Goal: Information Seeking & Learning: Find specific fact

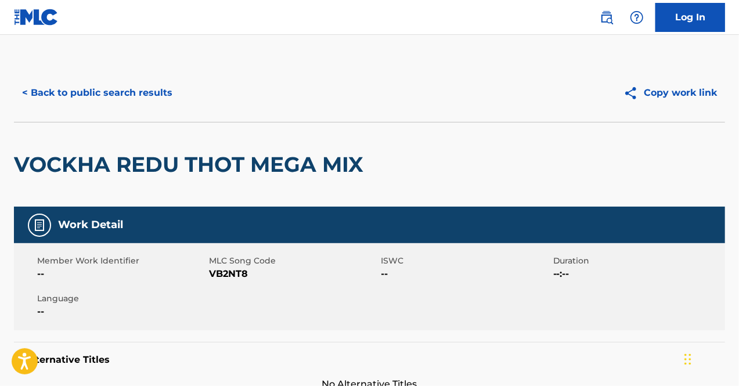
click at [116, 88] on button "< Back to public search results" at bounding box center [97, 92] width 167 height 29
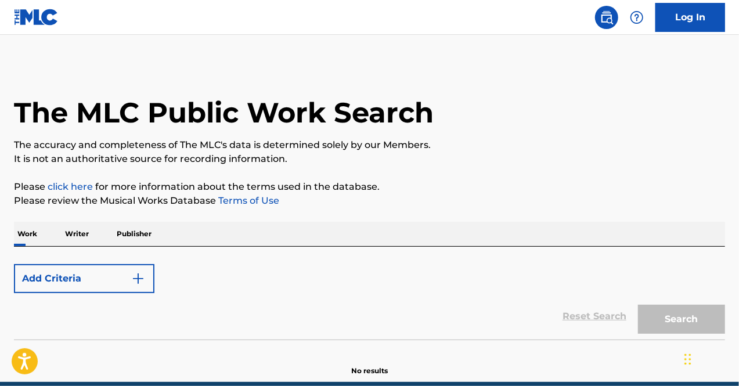
scroll to position [51, 0]
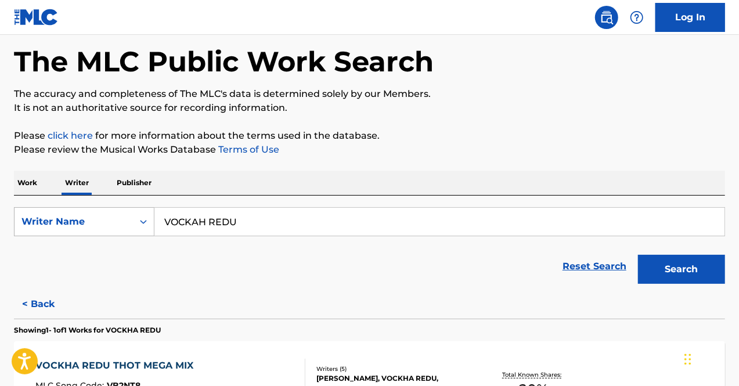
drag, startPoint x: 280, startPoint y: 234, endPoint x: 136, endPoint y: 217, distance: 144.4
click at [136, 217] on div "SearchWithCriteria7ceac4fa-a346-4047-8b08-f8143b20416c Writer Name VOCKAH REDU" at bounding box center [369, 221] width 711 height 29
type input "baby royal"
click at [638, 255] on button "Search" at bounding box center [681, 269] width 87 height 29
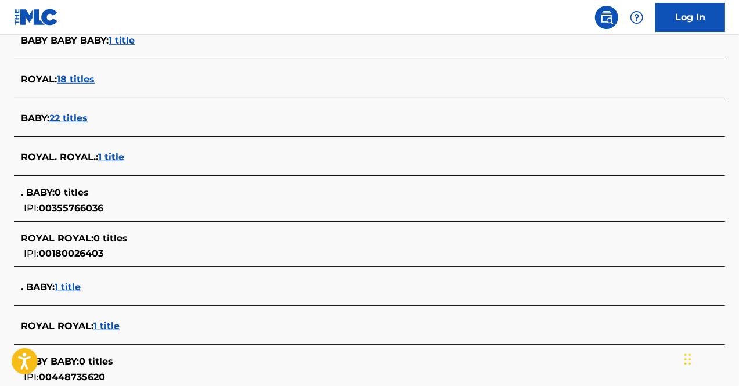
scroll to position [0, 0]
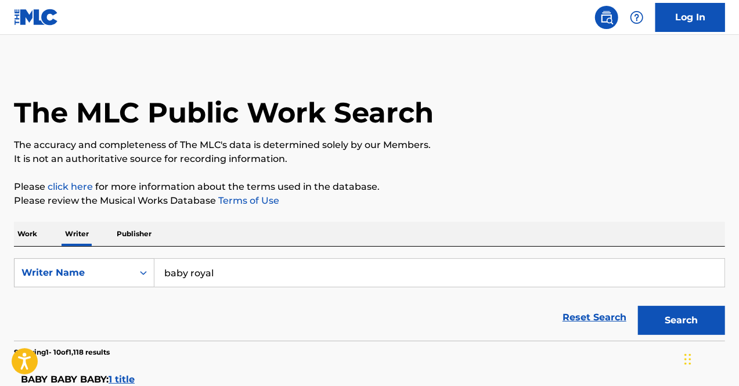
click at [17, 234] on p "Work" at bounding box center [27, 234] width 27 height 24
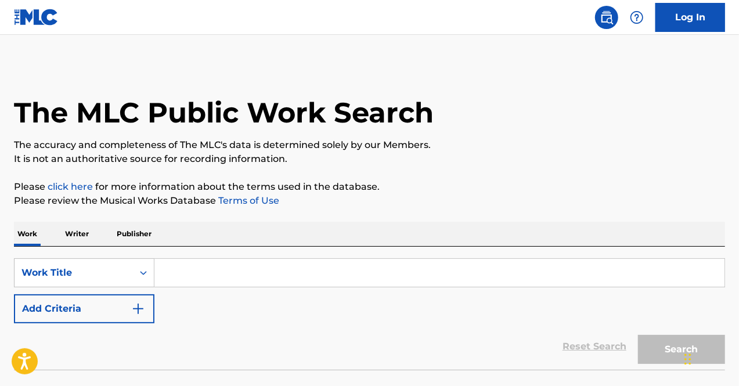
click at [284, 276] on input "Search Form" at bounding box center [439, 273] width 570 height 28
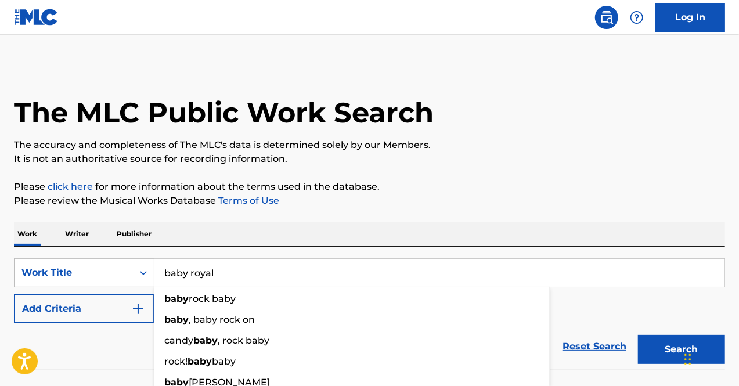
type input "baby royal"
click at [638, 335] on button "Search" at bounding box center [681, 349] width 87 height 29
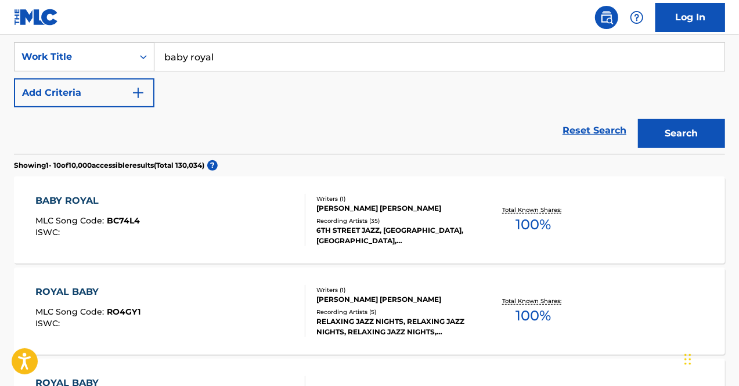
scroll to position [217, 0]
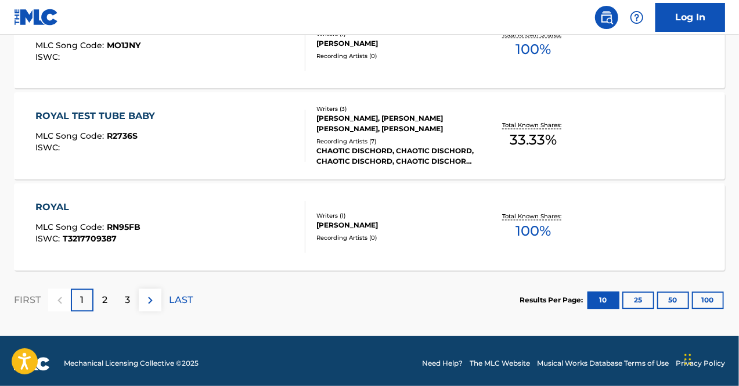
click at [100, 307] on div "2" at bounding box center [104, 300] width 23 height 23
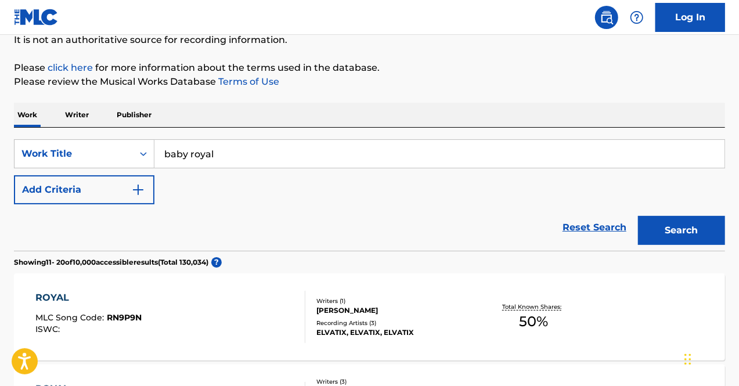
scroll to position [1029, 0]
